Goal: Navigation & Orientation: Find specific page/section

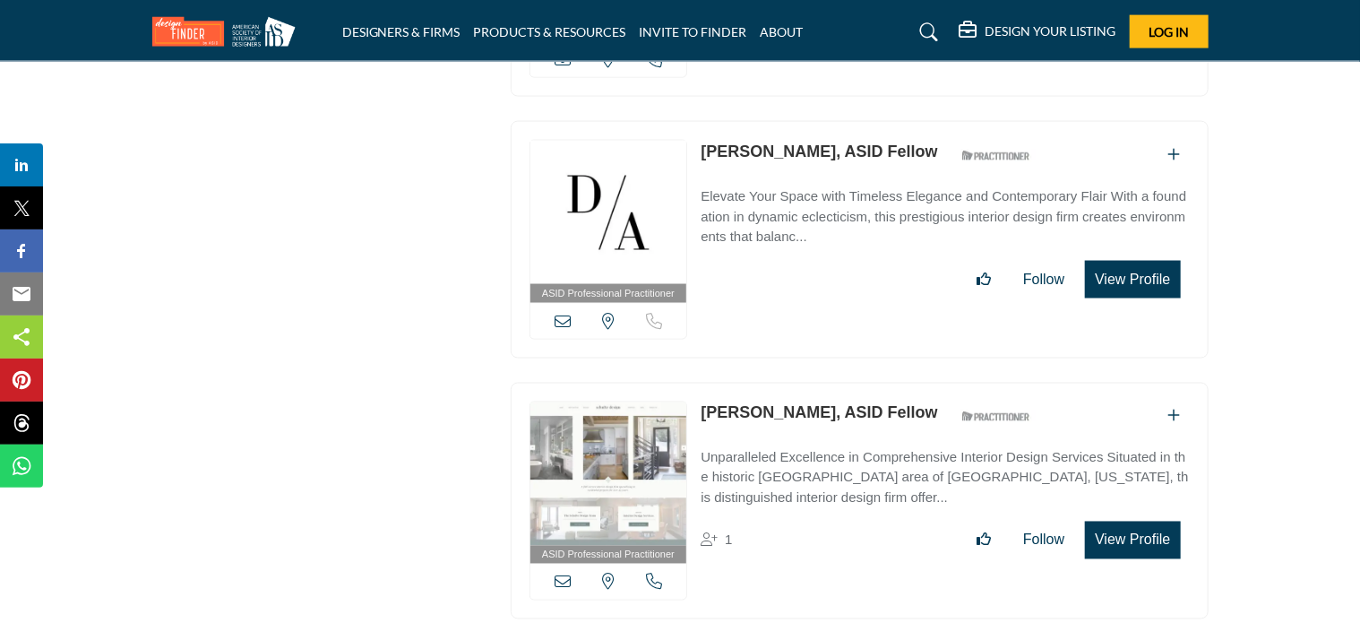
drag, startPoint x: 1334, startPoint y: 172, endPoint x: 1291, endPoint y: 151, distance: 48.1
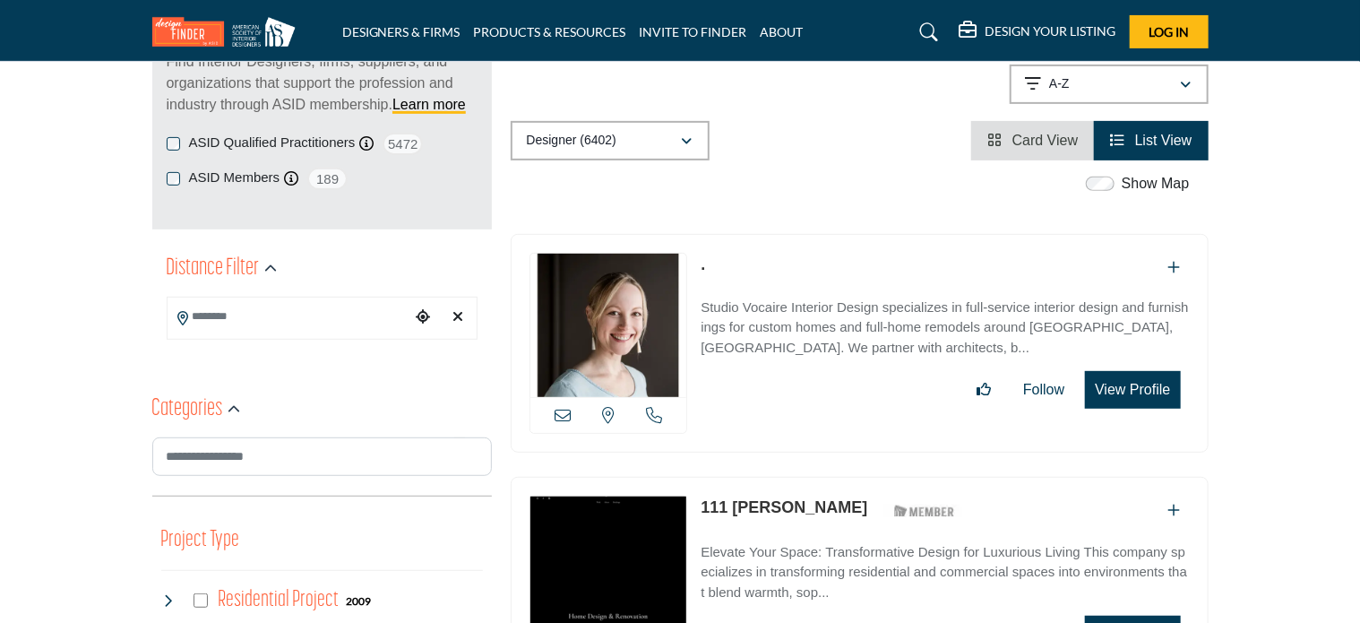
scroll to position [90, 0]
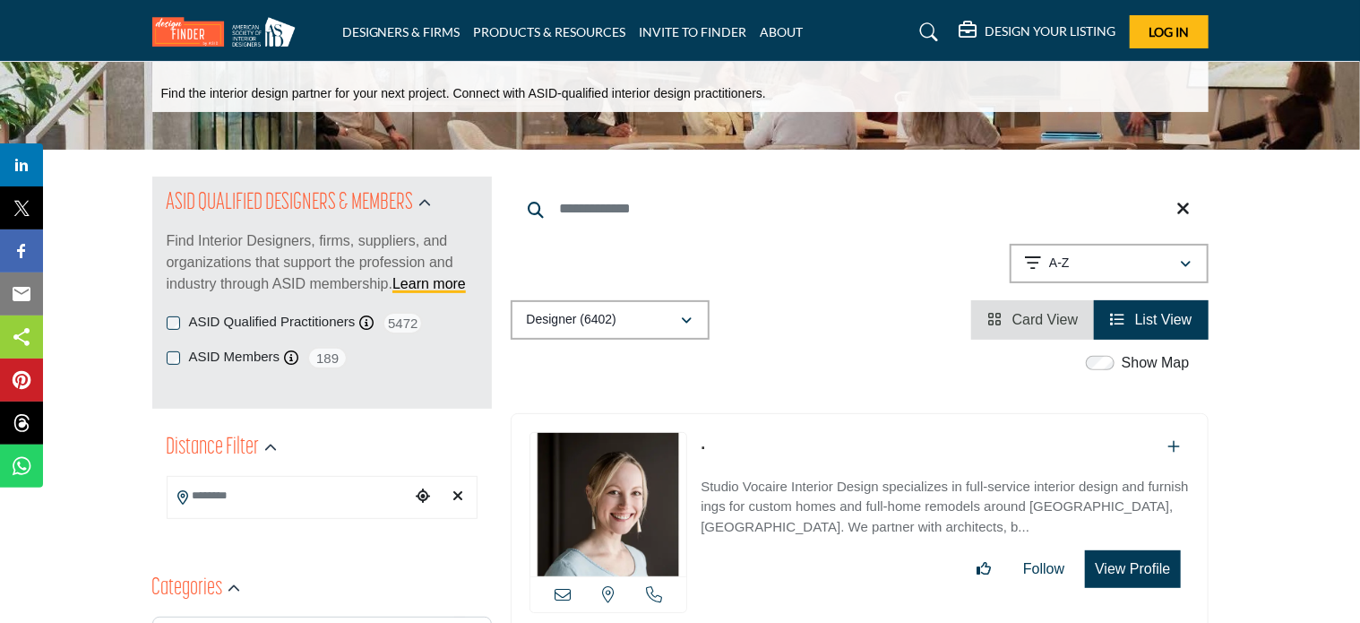
drag, startPoint x: 1285, startPoint y: 308, endPoint x: 1197, endPoint y: 292, distance: 89.3
click at [1158, 259] on div "A-Z" at bounding box center [1103, 264] width 154 height 22
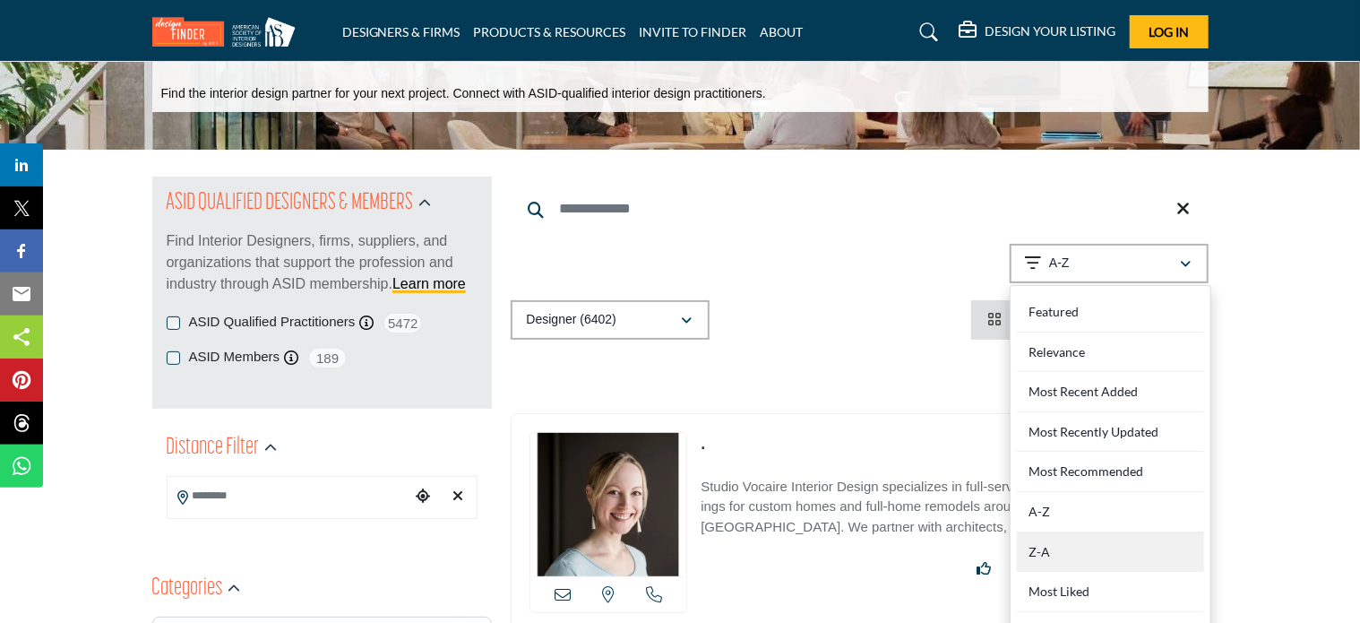
click at [1065, 545] on div "Z-A" at bounding box center [1110, 552] width 187 height 40
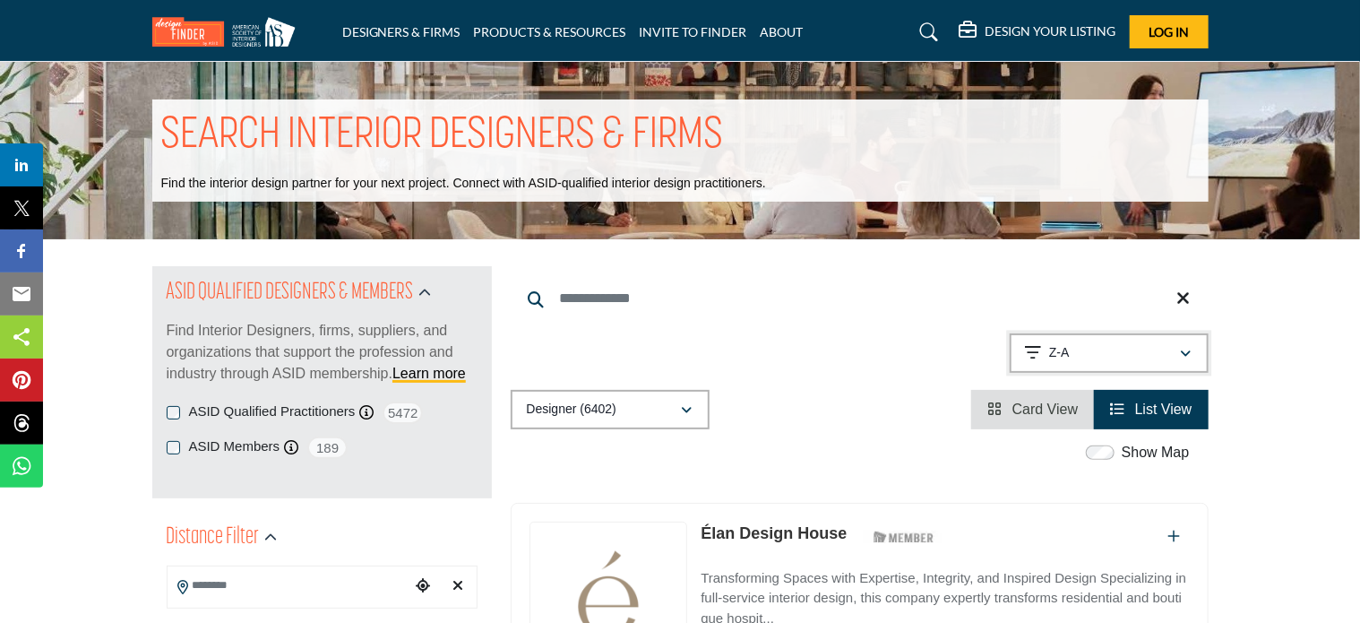
click at [1126, 358] on div "Z-A" at bounding box center [1103, 353] width 154 height 22
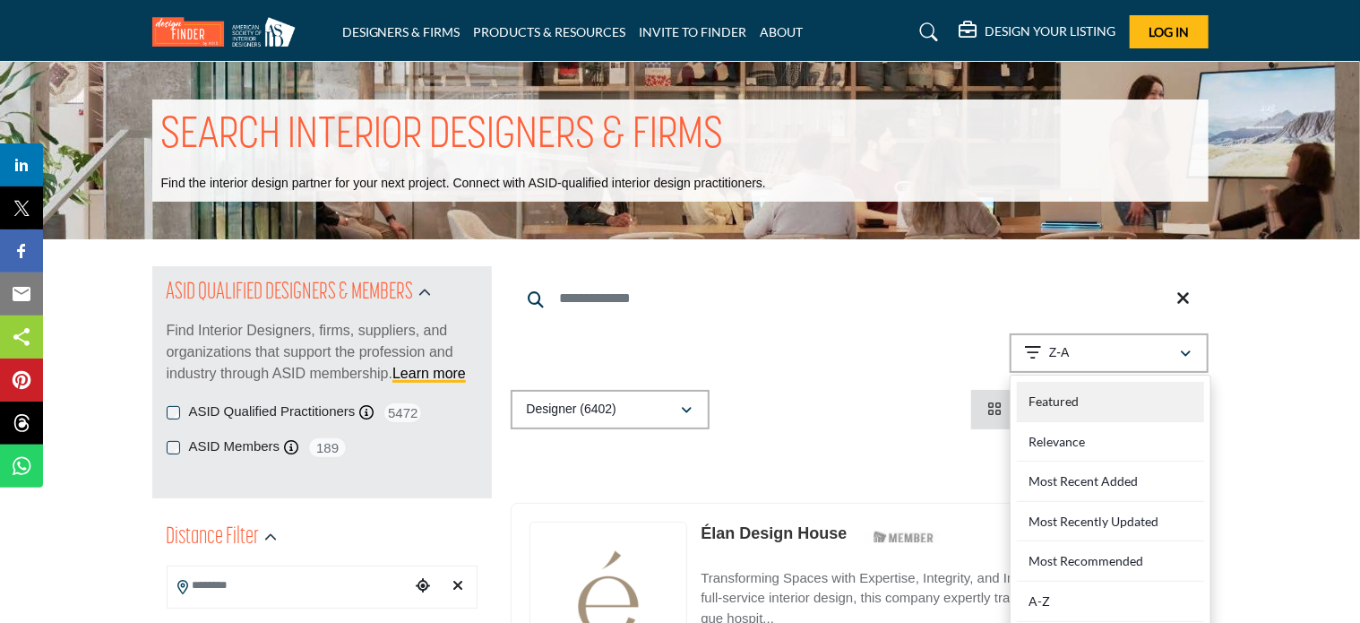
click at [1146, 406] on div "Featured" at bounding box center [1110, 402] width 187 height 40
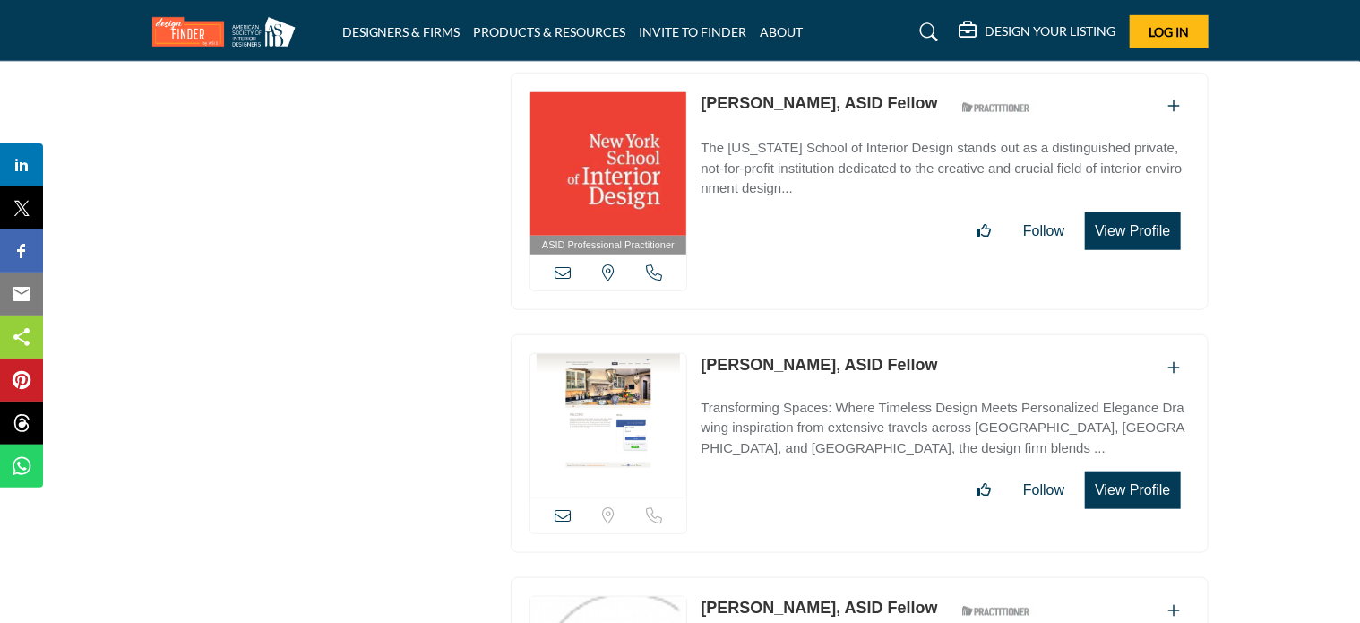
scroll to position [22245, 0]
